Goal: Information Seeking & Learning: Learn about a topic

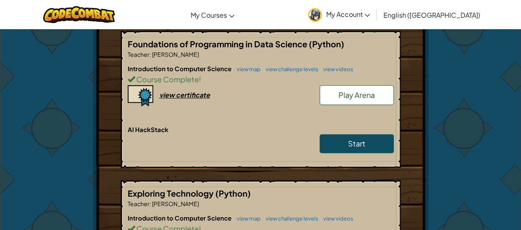
scroll to position [159, 0]
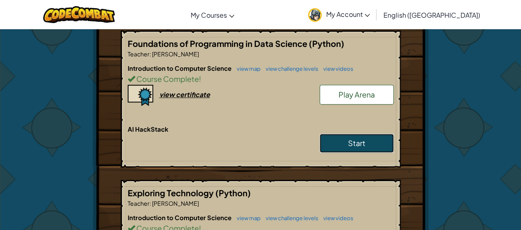
click at [353, 142] on span "Start" at bounding box center [356, 142] width 17 height 9
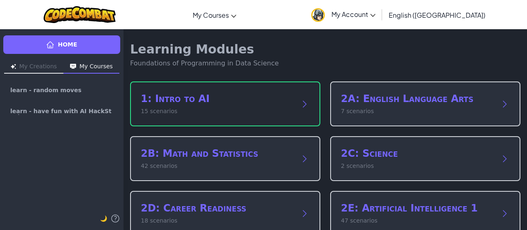
drag, startPoint x: 247, startPoint y: 115, endPoint x: 207, endPoint y: 119, distance: 40.1
click at [207, 119] on div "1: Intro to AI 15 scenarios" at bounding box center [225, 104] width 190 height 45
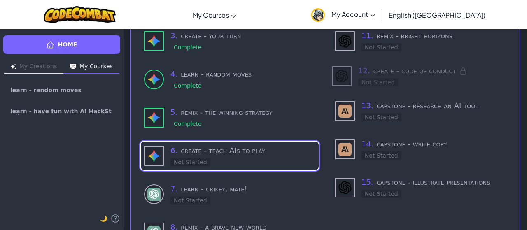
scroll to position [173, 0]
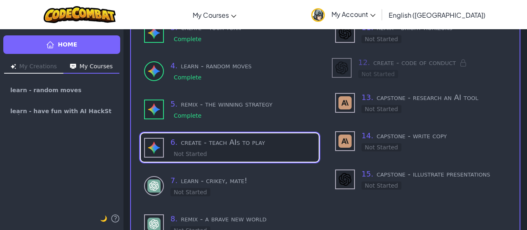
click at [209, 147] on h3 "6 . create - teach AIs to play" at bounding box center [243, 143] width 145 height 12
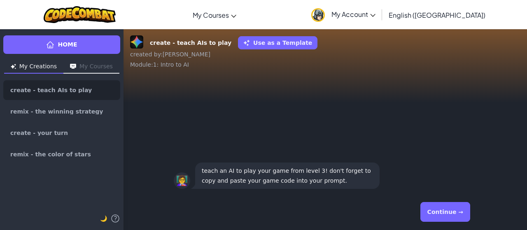
click at [442, 212] on button "Continue →" at bounding box center [446, 212] width 50 height 20
